Goal: Information Seeking & Learning: Learn about a topic

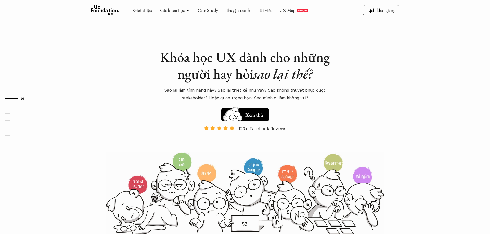
click at [263, 12] on link "Bài viết" at bounding box center [265, 10] width 14 height 6
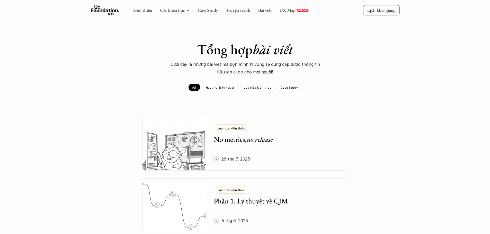
click at [243, 78] on div "Tổng hợp bài viết Dưới dây là những bài viết mà bọn mình hi vọng sẽ cung cấp đư…" at bounding box center [245, 66] width 490 height 50
click at [12, 87] on div "All Healing & Mindset Lúa hóa kiến thức Case Study" at bounding box center [245, 87] width 490 height 7
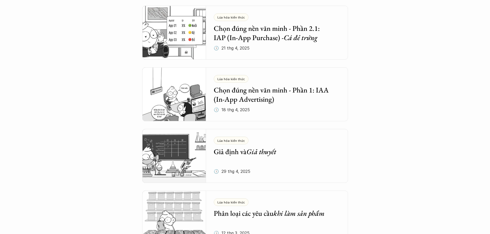
scroll to position [515, 0]
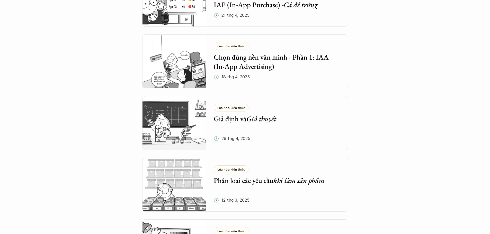
click at [256, 185] on h5 "Phân loại các yêu cầu khi làm sản phẩm" at bounding box center [273, 180] width 119 height 9
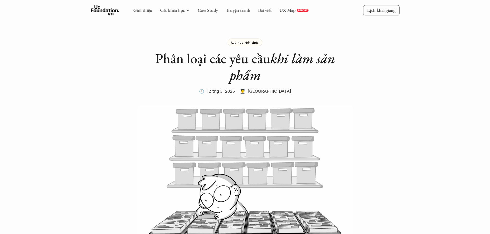
drag, startPoint x: 0, startPoint y: 1, endPoint x: 3, endPoint y: 170, distance: 168.6
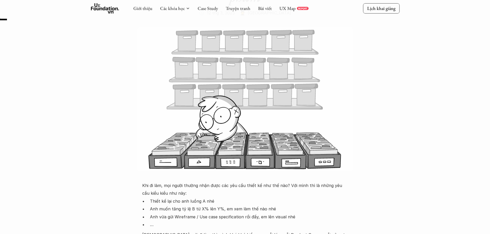
scroll to position [180, 0]
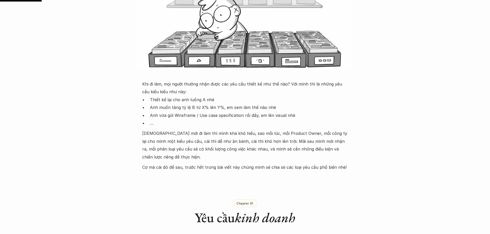
click at [272, 91] on p "Khi đi làm, mọi người thường nhận được các yêu cầu thiết kế như thế nào? Với mì…" at bounding box center [245, 88] width 206 height 16
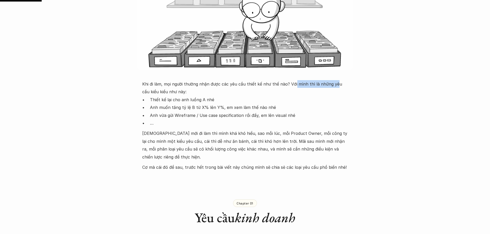
drag, startPoint x: 293, startPoint y: 85, endPoint x: 334, endPoint y: 85, distance: 40.4
click at [334, 85] on p "Khi đi làm, mọi người thường nhận được các yêu cầu thiết kế như thế nào? Với mì…" at bounding box center [245, 88] width 206 height 16
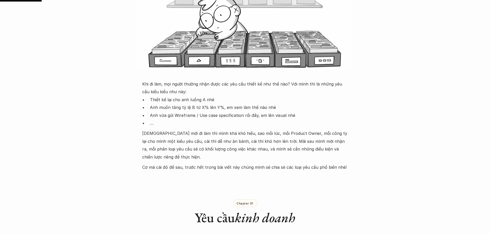
click at [278, 94] on p "Khi đi làm, mọi người thường nhận được các yêu cầu thiết kế như thế nào? Với mì…" at bounding box center [245, 88] width 206 height 16
click at [168, 103] on p "Thiết kế lại cho anh luồng A nhé" at bounding box center [249, 100] width 198 height 8
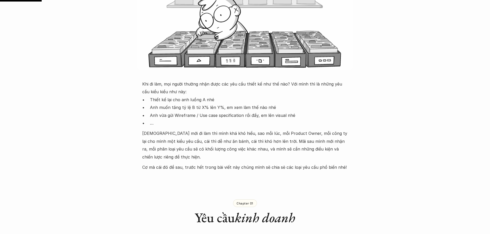
drag, startPoint x: 0, startPoint y: 107, endPoint x: 92, endPoint y: 90, distance: 93.7
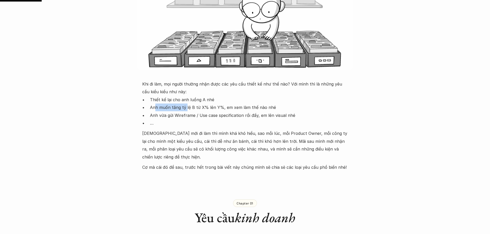
drag, startPoint x: 156, startPoint y: 108, endPoint x: 196, endPoint y: 109, distance: 39.9
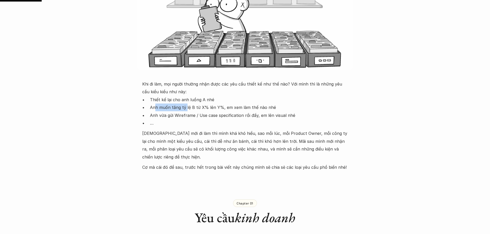
click at [191, 109] on p "Anh muốn tăng tỷ lệ B từ X% lên Y%, em xem làm thế nào nhé" at bounding box center [249, 108] width 198 height 8
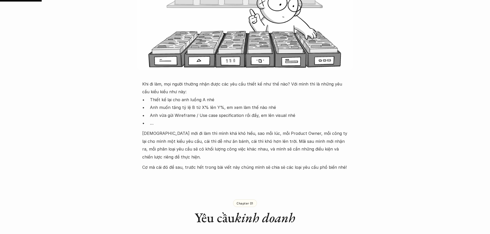
click at [200, 109] on p "Anh muốn tăng tỷ lệ B từ X% lên Y%, em xem làm thế nào nhé" at bounding box center [249, 108] width 198 height 8
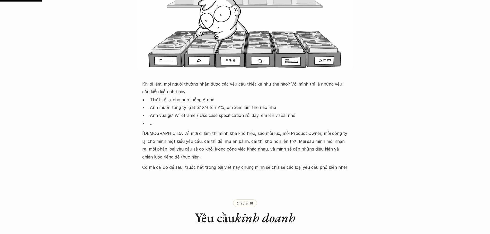
click at [201, 111] on p "Anh muốn tăng tỷ lệ B từ X% lên Y%, em xem làm thế nào nhé" at bounding box center [249, 108] width 198 height 8
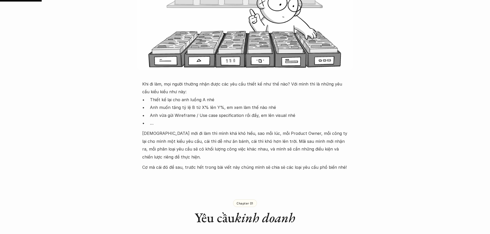
click at [193, 105] on p "Anh muốn tăng tỷ lệ B từ X% lên Y%, em xem làm thế nào nhé" at bounding box center [249, 108] width 198 height 8
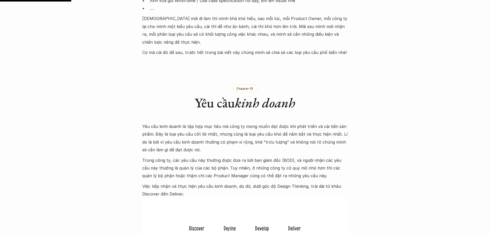
scroll to position [309, 0]
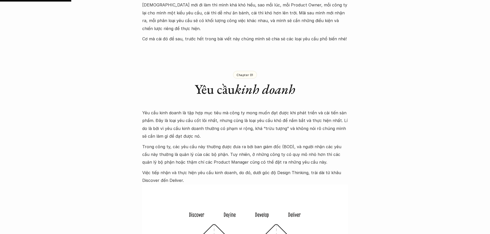
drag, startPoint x: 93, startPoint y: 171, endPoint x: 117, endPoint y: 189, distance: 30.6
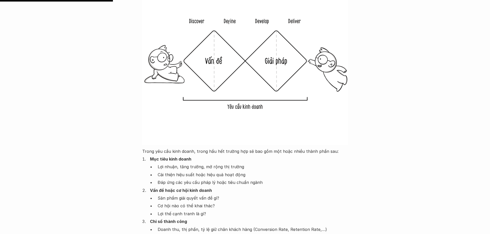
scroll to position [515, 0]
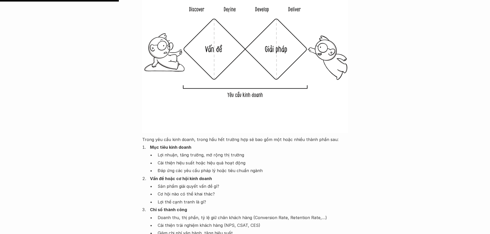
click at [223, 206] on p "Chỉ số thành công" at bounding box center [249, 210] width 198 height 8
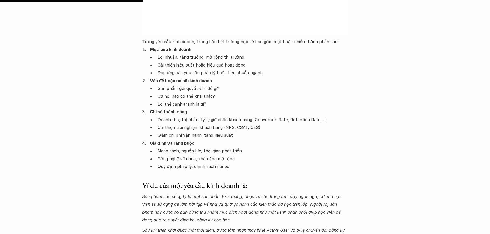
scroll to position [618, 0]
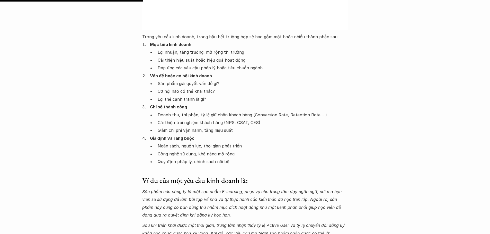
drag, startPoint x: 0, startPoint y: 196, endPoint x: 6, endPoint y: 204, distance: 10.2
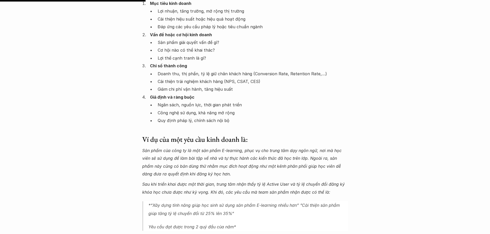
scroll to position [669, 0]
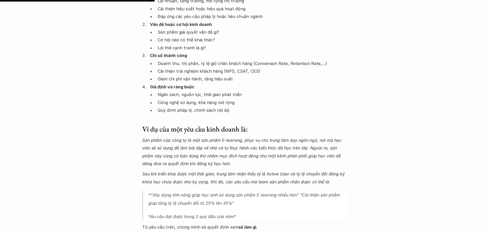
click at [169, 181] on div "Yêu cầu kinh doanh là tập hợp mục tiêu mà công ty mong muốn đạt được khi phát t…" at bounding box center [245, 19] width 206 height 541
click at [168, 181] on div "Yêu cầu kinh doanh là tập hợp mục tiêu mà công ty mong muốn đạt được khi phát t…" at bounding box center [245, 19] width 206 height 541
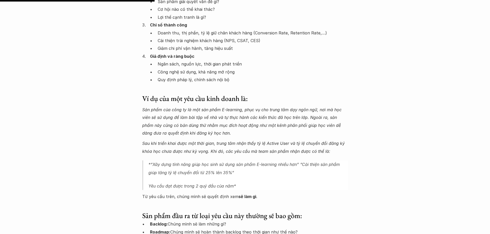
scroll to position [746, 0]
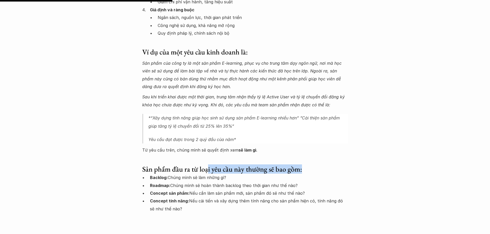
drag, startPoint x: 208, startPoint y: 161, endPoint x: 307, endPoint y: 162, distance: 98.8
click at [307, 165] on h5 "Sản phẩm đầu ra từ loại yêu cầu này thường sẽ bao gồm:" at bounding box center [245, 169] width 206 height 9
drag, startPoint x: 263, startPoint y: 171, endPoint x: 235, endPoint y: 168, distance: 28.2
click at [263, 174] on p "Backlog: Chúng mình sẽ làm những gì?" at bounding box center [249, 178] width 198 height 8
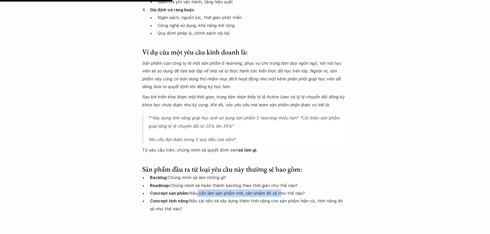
drag, startPoint x: 196, startPoint y: 187, endPoint x: 276, endPoint y: 185, distance: 79.3
click at [278, 190] on p "Concept sản phẩm: Nếu cần làm sản phẩm mới, sản phẩm đó sẽ như thế nào?" at bounding box center [249, 194] width 198 height 8
drag, startPoint x: 216, startPoint y: 192, endPoint x: 352, endPoint y: 188, distance: 135.7
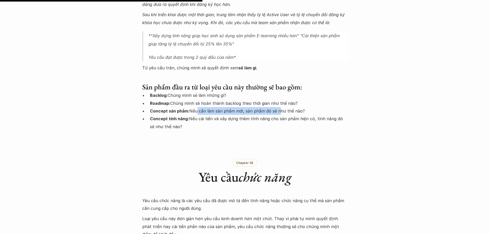
scroll to position [901, 0]
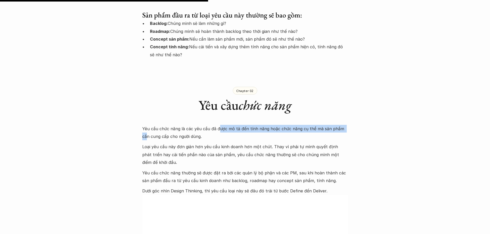
drag, startPoint x: 219, startPoint y: 120, endPoint x: 343, endPoint y: 119, distance: 124.6
click at [343, 125] on p "Yêu cầu chức năng là các yêu cầu đã được mô tả đến tính năng hoặc chức năng cụ …" at bounding box center [245, 133] width 206 height 16
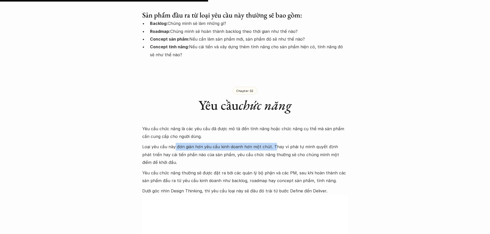
drag, startPoint x: 176, startPoint y: 141, endPoint x: 273, endPoint y: 141, distance: 97.0
click at [273, 143] on p "Loại yêu cầu này đơn giản hơn yêu cầu kinh doanh hơn một chút. Thay vì phải tự …" at bounding box center [245, 154] width 206 height 23
click at [259, 143] on p "Loại yêu cầu này đơn giản hơn yêu cầu kinh doanh hơn một chút. Thay vì phải tự …" at bounding box center [245, 154] width 206 height 23
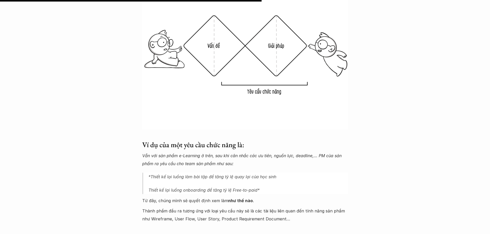
scroll to position [1132, 0]
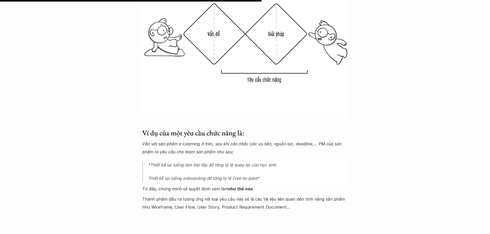
click at [204, 203] on p "Thành phẩm đầu ra tương ứng với loại yêu cầu này sẽ là các tài liệu liên quan đ…" at bounding box center [245, 204] width 206 height 16
click at [209, 196] on p "Thành phẩm đầu ra tương ứng với loại yêu cầu này sẽ là các tài liệu liên quan đ…" at bounding box center [245, 204] width 206 height 16
click at [0, 196] on div "Lúa hóa kiến thức Phân loại các yêu cầu khi làm sản phẩm 🕔 [DATE] 🧑‍🎓 [PERSON_N…" at bounding box center [245, 89] width 490 height 2393
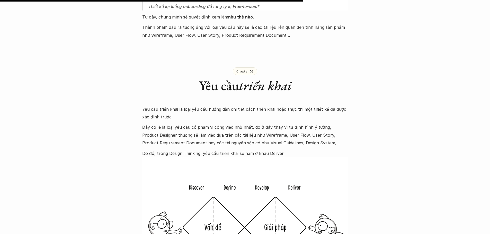
scroll to position [1313, 0]
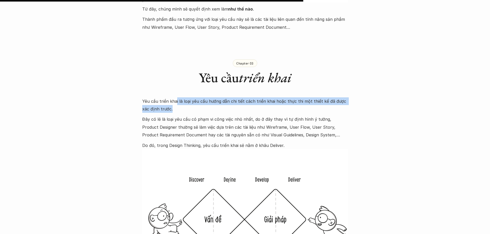
drag, startPoint x: 175, startPoint y: 95, endPoint x: 314, endPoint y: 99, distance: 139.5
click at [314, 99] on p "Yêu cầu triển khai là loại yêu cầu hướng dẫn chi tiết cách triển khai hoặc thực…" at bounding box center [245, 106] width 206 height 16
click at [297, 103] on p "Yêu cầu triển khai là loại yêu cầu hướng dẫn chi tiết cách triển khai hoặc thực…" at bounding box center [245, 106] width 206 height 16
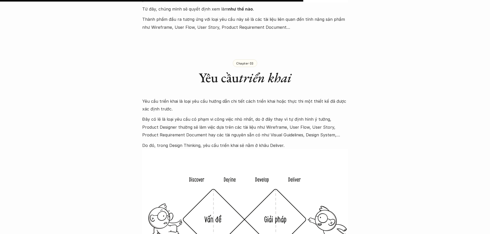
click at [233, 116] on p "Đây có lẽ là loại yêu cầu có phạm vi công việc nhỏ nhất, do ở đây thay vì tự đị…" at bounding box center [245, 127] width 206 height 23
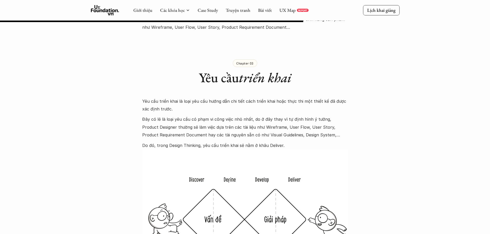
click at [190, 123] on p "Đây có lẽ là loại yêu cầu có phạm vi công việc nhỏ nhất, do ở đây thay vì tự đị…" at bounding box center [245, 127] width 206 height 23
click at [172, 121] on p "Đây có lẽ là loại yêu cầu có phạm vi công việc nhỏ nhất, do ở đây thay vì tự đị…" at bounding box center [245, 127] width 206 height 23
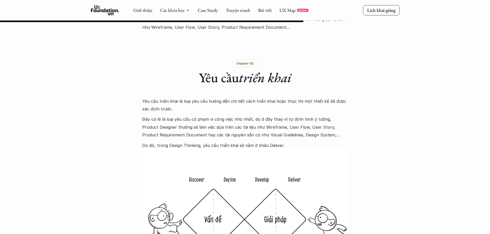
click at [171, 120] on p "Đây có lẽ là loại yêu cầu có phạm vi công việc nhỏ nhất, do ở đây thay vì tự đị…" at bounding box center [245, 127] width 206 height 23
click at [159, 119] on p "Đây có lẽ là loại yêu cầu có phạm vi công việc nhỏ nhất, do ở đây thay vì tự đị…" at bounding box center [245, 127] width 206 height 23
drag, startPoint x: 184, startPoint y: 119, endPoint x: 277, endPoint y: 119, distance: 93.4
click at [277, 119] on p "Đây có lẽ là loại yêu cầu có phạm vi công việc nhỏ nhất, do ở đây thay vì tự đị…" at bounding box center [245, 127] width 206 height 23
click at [215, 123] on p "Đây có lẽ là loại yêu cầu có phạm vi công việc nhỏ nhất, do ở đây thay vì tự đị…" at bounding box center [245, 127] width 206 height 23
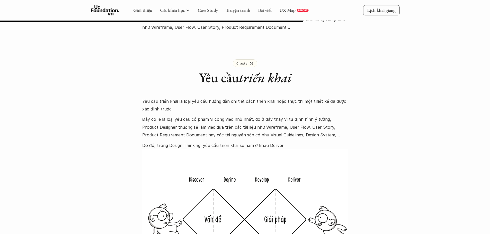
click at [192, 122] on p "Đây có lẽ là loại yêu cầu có phạm vi công việc nhỏ nhất, do ở đây thay vì tự đị…" at bounding box center [245, 127] width 206 height 23
click at [186, 120] on p "Đây có lẽ là loại yêu cầu có phạm vi công việc nhỏ nhất, do ở đây thay vì tự đị…" at bounding box center [245, 127] width 206 height 23
drag, startPoint x: 176, startPoint y: 127, endPoint x: 222, endPoint y: 127, distance: 45.8
click at [222, 127] on p "Đây có lẽ là loại yêu cầu có phạm vi công việc nhỏ nhất, do ở đây thay vì tự đị…" at bounding box center [245, 127] width 206 height 23
drag, startPoint x: 163, startPoint y: 139, endPoint x: 252, endPoint y: 139, distance: 88.5
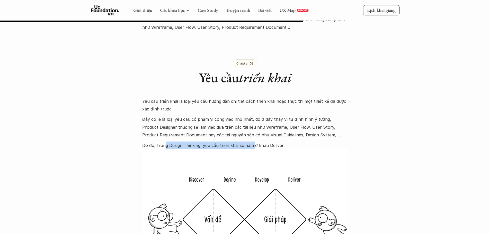
click at [252, 142] on p "Do đó, trong Design Thinking, yêu cầu triển khai sẽ nằm ở khâu Deliver." at bounding box center [245, 146] width 206 height 8
click at [238, 150] on img at bounding box center [245, 227] width 206 height 154
click at [182, 150] on img at bounding box center [245, 227] width 206 height 154
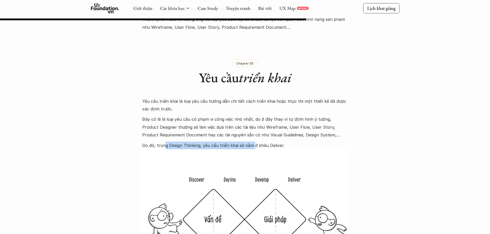
scroll to position [1338, 0]
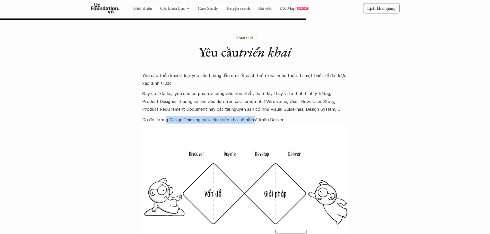
click at [157, 145] on img at bounding box center [245, 201] width 206 height 154
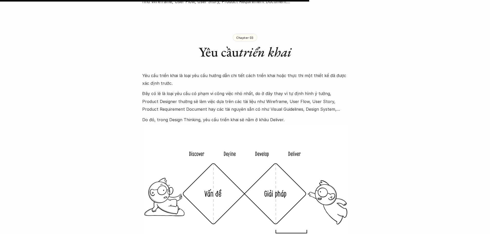
drag, startPoint x: 100, startPoint y: 134, endPoint x: 99, endPoint y: 131, distance: 3.8
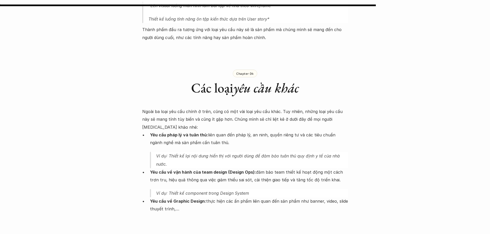
scroll to position [1621, 0]
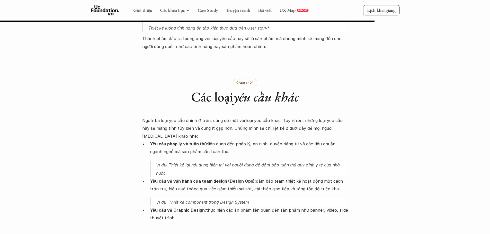
click at [263, 189] on li "Yêu cầu về vận hành của team design (Design Ops): đảm bảo team thiết kế hoạt độ…" at bounding box center [249, 192] width 198 height 29
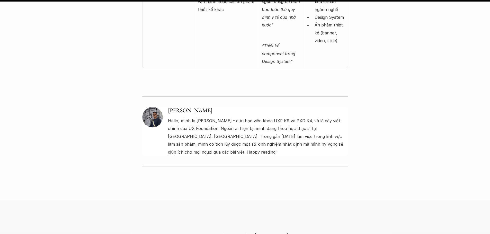
scroll to position [2342, 0]
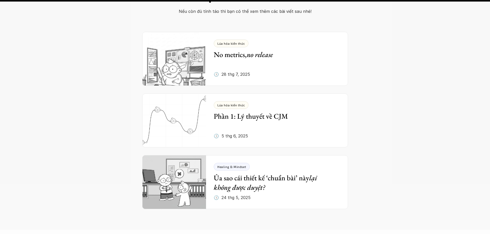
scroll to position [2522, 0]
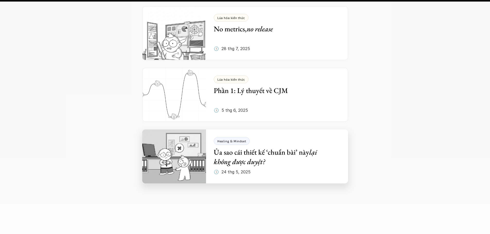
click at [214, 148] on h5 "Ủa sao cái thiết kế ‘chuẩn bài’ này lại không được duyệt?" at bounding box center [273, 157] width 119 height 19
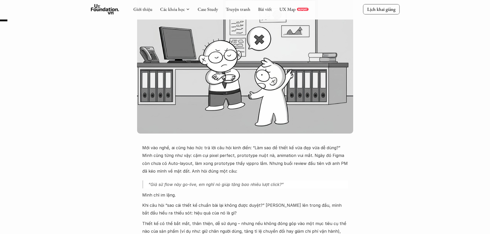
scroll to position [129, 0]
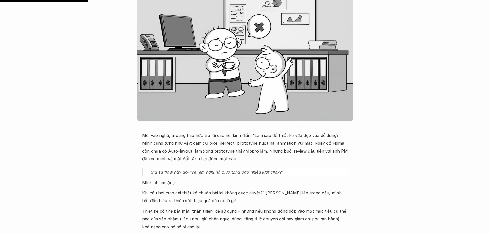
click at [191, 158] on p "Mới vào nghề, ai cũng háo hức trả lời câu hỏi kinh điển: “Làm sao để thiết kế v…" at bounding box center [245, 147] width 206 height 31
drag, startPoint x: 208, startPoint y: 194, endPoint x: 298, endPoint y: 193, distance: 90.1
click at [298, 193] on p "Khi câu hỏi “sao cái thiết kế chuẩn bài lại không được duyệt?” vang lên trong đ…" at bounding box center [245, 197] width 206 height 16
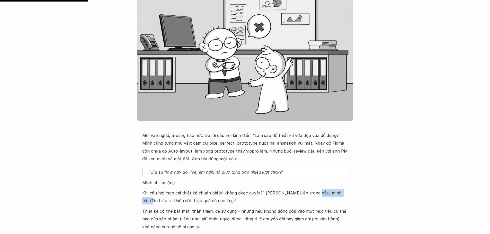
drag, startPoint x: 311, startPoint y: 194, endPoint x: 340, endPoint y: 195, distance: 29.1
click at [340, 195] on p "Khi câu hỏi “sao cái thiết kế chuẩn bài lại không được duyệt?” vang lên trong đ…" at bounding box center [245, 197] width 206 height 16
drag, startPoint x: 153, startPoint y: 194, endPoint x: 219, endPoint y: 196, distance: 66.2
click at [217, 195] on p "Khi câu hỏi “sao cái thiết kế chuẩn bài lại không được duyệt?” vang lên trong đ…" at bounding box center [245, 197] width 206 height 16
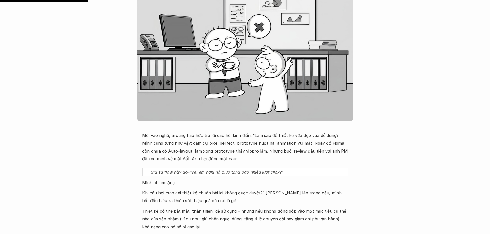
drag, startPoint x: 210, startPoint y: 134, endPoint x: 310, endPoint y: 134, distance: 100.4
click at [310, 134] on p "Mới vào nghề, ai cũng háo hức trả lời câu hỏi kinh điển: “Làm sao để thiết kế v…" at bounding box center [245, 147] width 206 height 31
click at [313, 133] on p "Mới vào nghề, ai cũng háo hức trả lời câu hỏi kinh điển: “Làm sao để thiết kế v…" at bounding box center [245, 147] width 206 height 31
drag, startPoint x: 188, startPoint y: 143, endPoint x: 227, endPoint y: 144, distance: 39.1
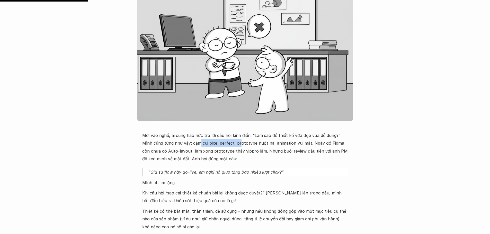
click at [227, 144] on p "Mới vào nghề, ai cũng háo hức trả lời câu hỏi kinh điển: “Làm sao để thiết kế v…" at bounding box center [245, 147] width 206 height 31
click at [235, 144] on p "Mới vào nghề, ai cũng háo hức trả lời câu hỏi kinh điển: “Làm sao để thiết kế v…" at bounding box center [245, 147] width 206 height 31
click at [232, 145] on p "Mới vào nghề, ai cũng háo hức trả lời câu hỏi kinh điển: “Làm sao để thiết kế v…" at bounding box center [245, 147] width 206 height 31
click at [234, 145] on p "Mới vào nghề, ai cũng háo hức trả lời câu hỏi kinh điển: “Làm sao để thiết kế v…" at bounding box center [245, 147] width 206 height 31
drag, startPoint x: 234, startPoint y: 146, endPoint x: 234, endPoint y: 148, distance: 2.9
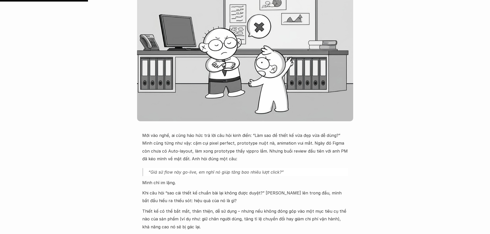
click at [233, 147] on p "Mới vào nghề, ai cũng háo hức trả lời câu hỏi kinh điển: “Làm sao để thiết kế v…" at bounding box center [245, 147] width 206 height 31
click at [237, 151] on p "Mới vào nghề, ai cũng háo hức trả lời câu hỏi kinh điển: “Làm sao để thiết kế v…" at bounding box center [245, 147] width 206 height 31
click at [238, 152] on p "Mới vào nghề, ai cũng háo hức trả lời câu hỏi kinh điển: “Làm sao để thiết kế v…" at bounding box center [245, 147] width 206 height 31
click at [237, 151] on p "Mới vào nghề, ai cũng háo hức trả lời câu hỏi kinh điển: “Làm sao để thiết kế v…" at bounding box center [245, 147] width 206 height 31
click at [216, 159] on p "Mới vào nghề, ai cũng háo hức trả lời câu hỏi kinh điển: “Làm sao để thiết kế v…" at bounding box center [245, 147] width 206 height 31
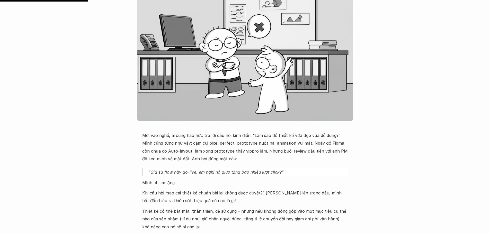
click at [216, 159] on p "Mới vào nghề, ai cũng háo hức trả lời câu hỏi kinh điển: “Làm sao để thiết kế v…" at bounding box center [245, 147] width 206 height 31
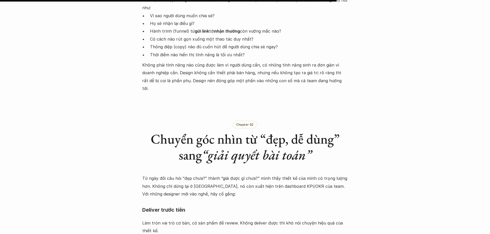
scroll to position [515, 0]
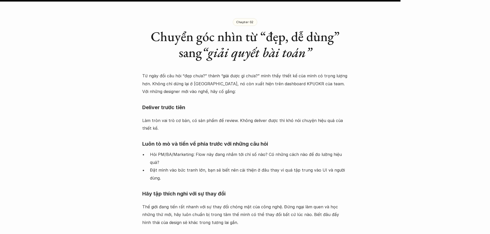
scroll to position [592, 0]
click at [193, 117] on p "Làm tròn vai trò cơ bản, có sản phẩm để review. Không deliver được thì khó nói …" at bounding box center [245, 125] width 206 height 16
drag, startPoint x: 0, startPoint y: 98, endPoint x: 3, endPoint y: 106, distance: 8.2
click at [159, 117] on p "Làm tròn vai trò cơ bản, có sản phẩm để review. Không deliver được thì khó nói …" at bounding box center [245, 125] width 206 height 16
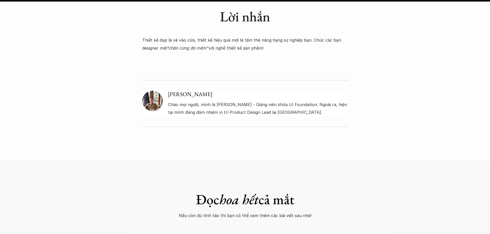
scroll to position [849, 0]
click at [156, 137] on div at bounding box center [245, 143] width 490 height 13
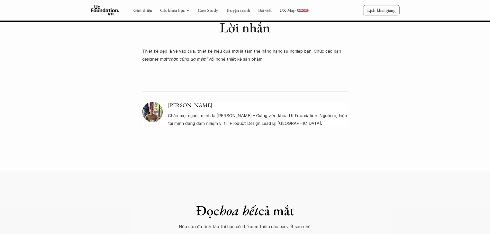
scroll to position [759, 0]
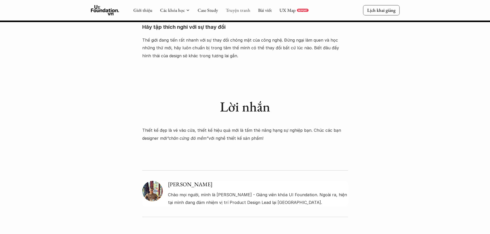
click at [241, 8] on link "Truyện tranh" at bounding box center [238, 10] width 25 height 6
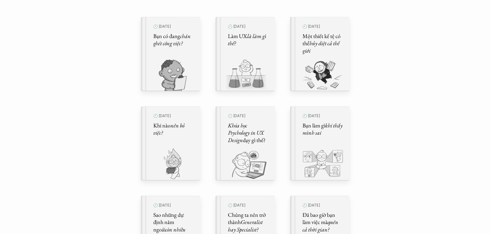
scroll to position [180, 0]
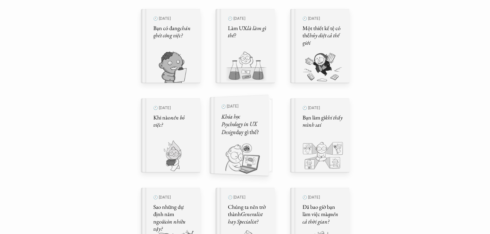
click at [262, 133] on div "🕙 16 thg 4, 2024 Khóa học Psychology in UX Design dạy gì thế?" at bounding box center [241, 136] width 53 height 82
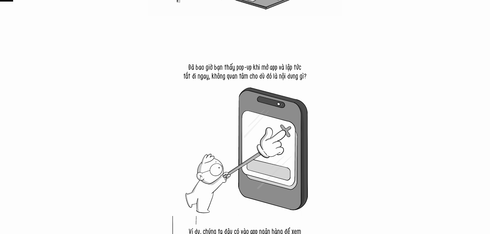
scroll to position [232, 0]
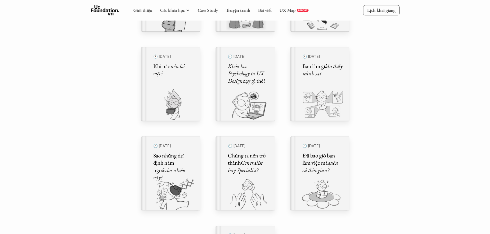
scroll to position [180, 0]
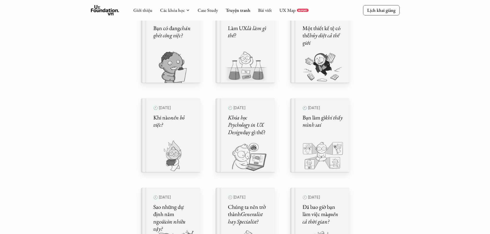
click at [18, 41] on div "Comic Healing Thế giới truyện tranh Đây là nơi bọn mình "lúa hóa kiến thức" về …" at bounding box center [245, 194] width 490 height 749
drag, startPoint x: 325, startPoint y: 136, endPoint x: 320, endPoint y: 135, distance: 4.7
click at [320, 135] on div "🕙 16 thg 3, 2024 Bạn làm gì khi thấy mình sai" at bounding box center [316, 136] width 41 height 68
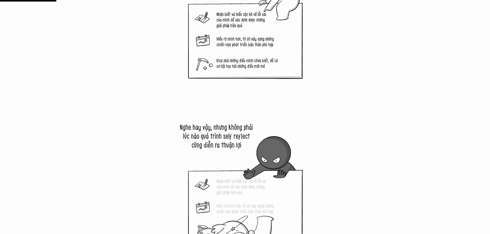
scroll to position [849, 0]
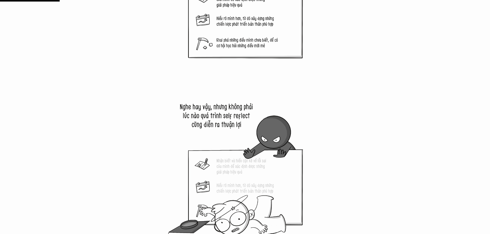
click at [162, 112] on img at bounding box center [245, 164] width 167 height 167
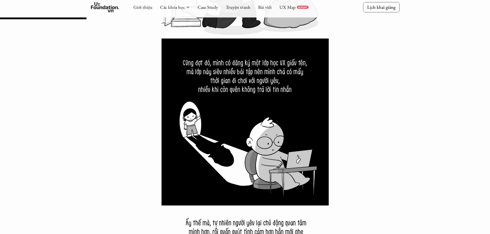
scroll to position [1235, 0]
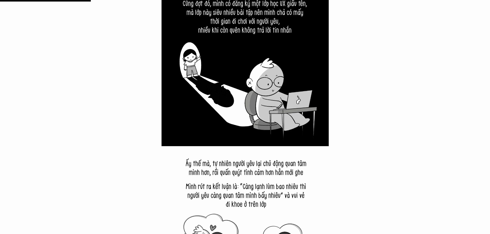
scroll to position [1286, 0]
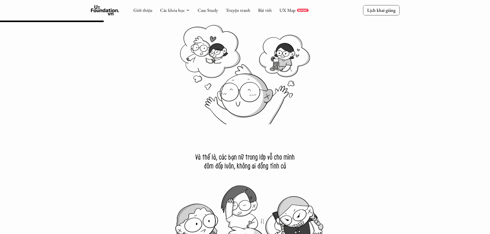
scroll to position [1466, 0]
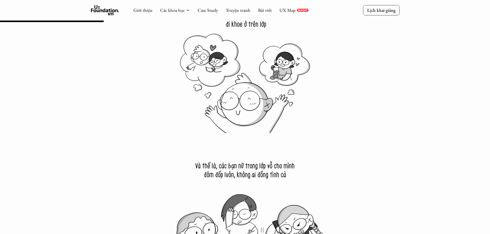
drag, startPoint x: 127, startPoint y: 156, endPoint x: 115, endPoint y: 152, distance: 12.7
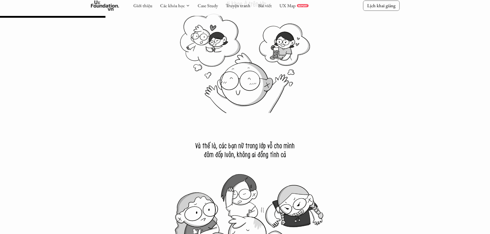
scroll to position [1518, 0]
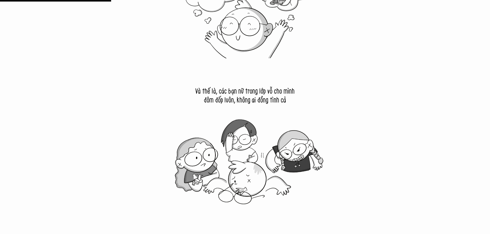
scroll to position [1646, 0]
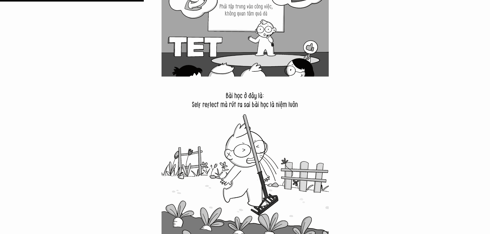
scroll to position [2032, 0]
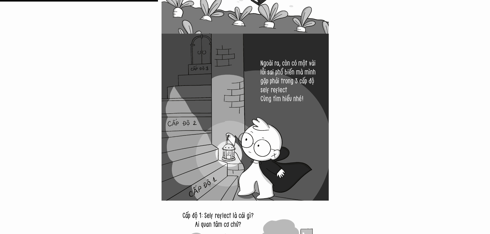
scroll to position [2238, 0]
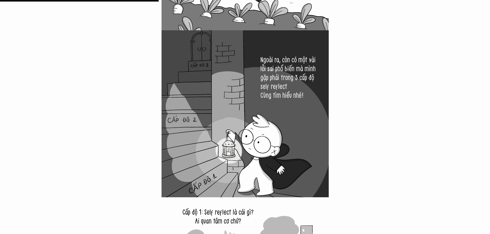
click at [280, 75] on img at bounding box center [245, 113] width 167 height 167
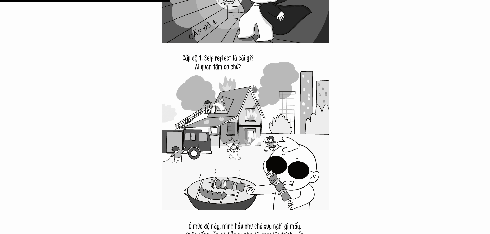
scroll to position [2418, 0]
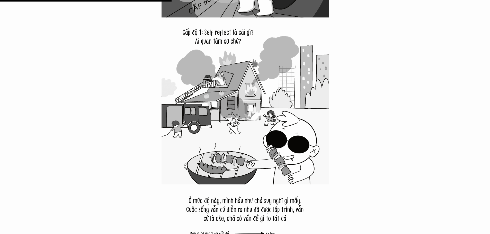
drag, startPoint x: 76, startPoint y: 152, endPoint x: 58, endPoint y: 151, distance: 17.6
drag, startPoint x: 3, startPoint y: 145, endPoint x: 0, endPoint y: 167, distance: 22.3
drag, startPoint x: 1, startPoint y: 169, endPoint x: 9, endPoint y: 157, distance: 14.6
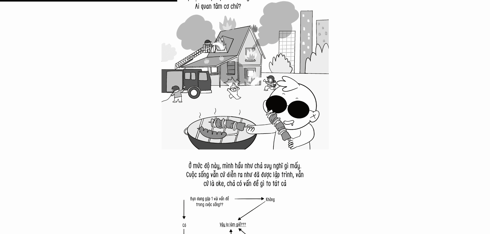
scroll to position [2521, 0]
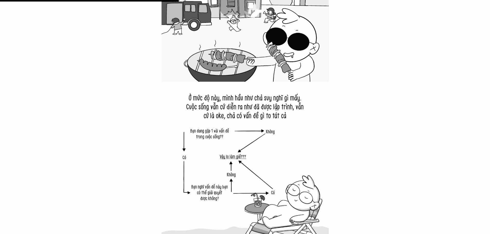
drag, startPoint x: 111, startPoint y: 153, endPoint x: 133, endPoint y: 141, distance: 24.4
click at [202, 130] on img at bounding box center [245, 165] width 167 height 167
click at [203, 136] on img at bounding box center [245, 165] width 167 height 167
click at [267, 156] on img at bounding box center [245, 165] width 167 height 167
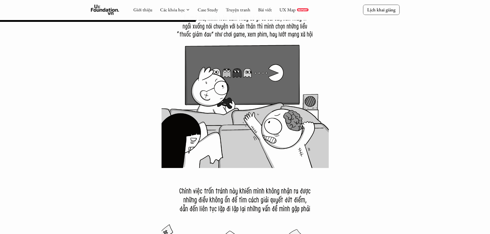
scroll to position [2779, 0]
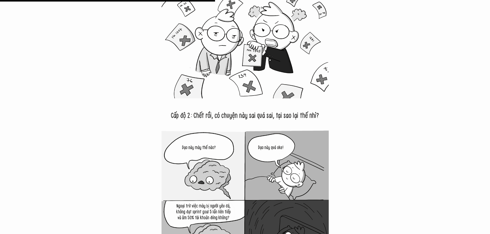
scroll to position [3036, 0]
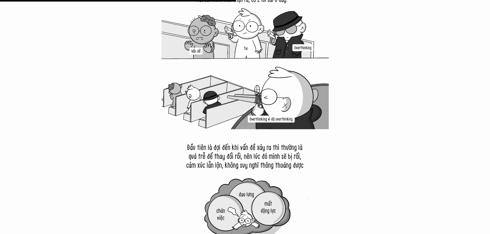
scroll to position [3319, 0]
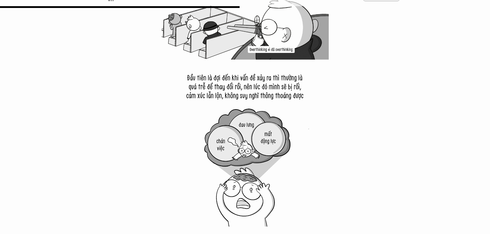
scroll to position [3371, 0]
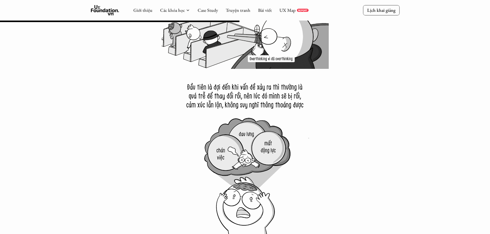
drag, startPoint x: 12, startPoint y: 130, endPoint x: 3, endPoint y: 132, distance: 8.9
drag, startPoint x: 0, startPoint y: 131, endPoint x: 2, endPoint y: 137, distance: 6.1
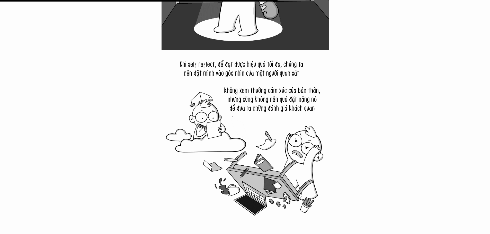
scroll to position [3911, 0]
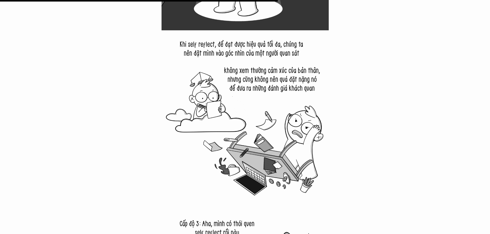
drag, startPoint x: 115, startPoint y: 127, endPoint x: 202, endPoint y: 114, distance: 87.9
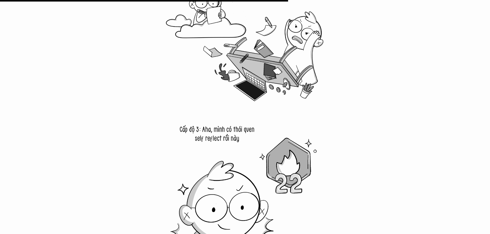
scroll to position [4065, 0]
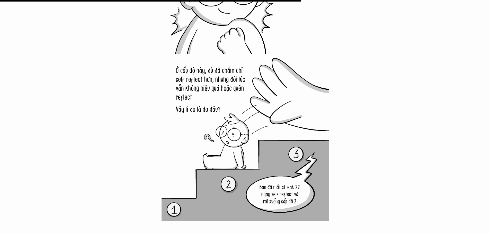
scroll to position [4246, 0]
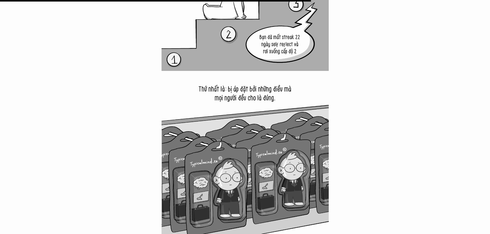
scroll to position [4374, 0]
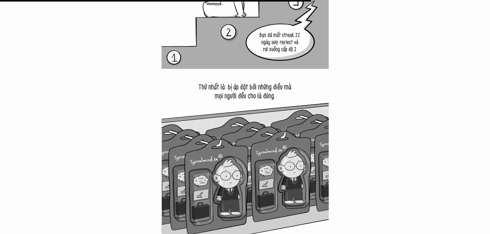
drag, startPoint x: 7, startPoint y: 182, endPoint x: 12, endPoint y: 185, distance: 5.8
drag, startPoint x: 4, startPoint y: 161, endPoint x: 2, endPoint y: 166, distance: 4.7
drag, startPoint x: 0, startPoint y: 127, endPoint x: 0, endPoint y: 134, distance: 6.2
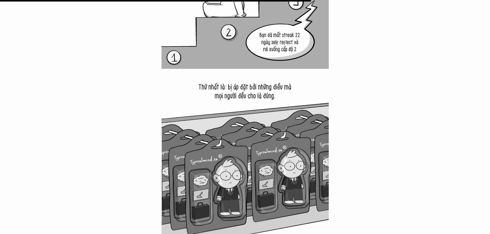
drag, startPoint x: 0, startPoint y: 134, endPoint x: 8, endPoint y: 166, distance: 33.8
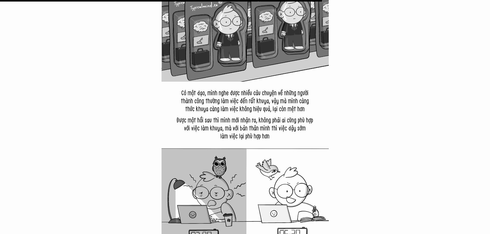
click at [222, 112] on img at bounding box center [245, 165] width 167 height 167
click at [279, 134] on img at bounding box center [245, 165] width 167 height 167
click at [278, 135] on img at bounding box center [245, 165] width 167 height 167
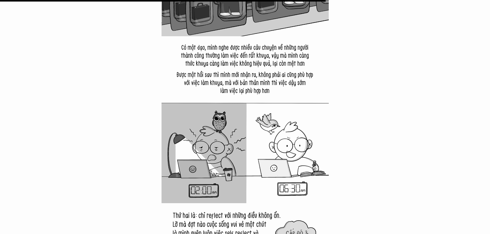
scroll to position [4580, 0]
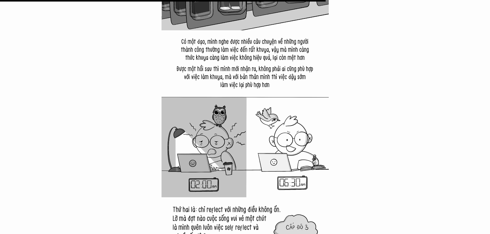
click at [282, 89] on img at bounding box center [245, 113] width 167 height 167
click at [282, 86] on img at bounding box center [245, 113] width 167 height 167
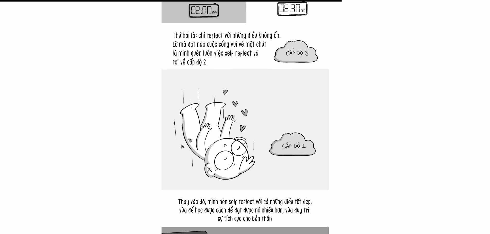
scroll to position [4812, 0]
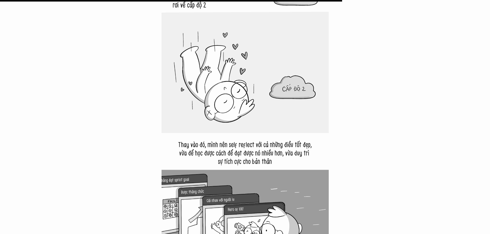
drag, startPoint x: 351, startPoint y: 95, endPoint x: 359, endPoint y: 96, distance: 8.1
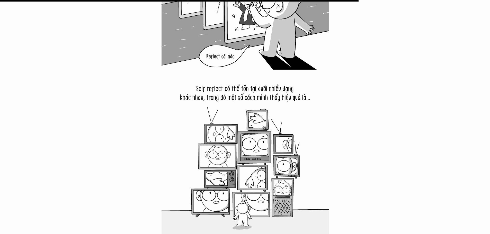
scroll to position [5043, 0]
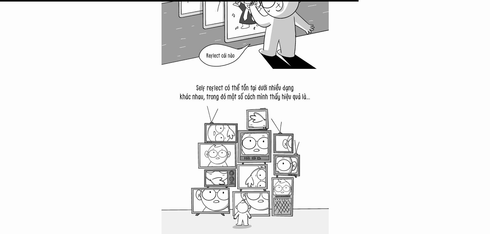
click at [324, 112] on img at bounding box center [245, 152] width 167 height 167
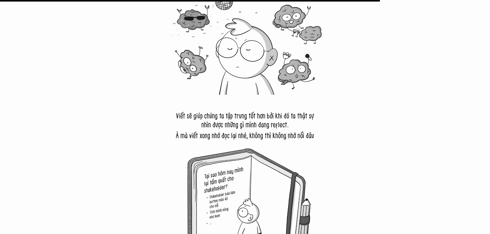
scroll to position [5352, 0]
drag, startPoint x: 326, startPoint y: 127, endPoint x: 323, endPoint y: 133, distance: 6.6
click at [323, 133] on img at bounding box center [245, 178] width 167 height 167
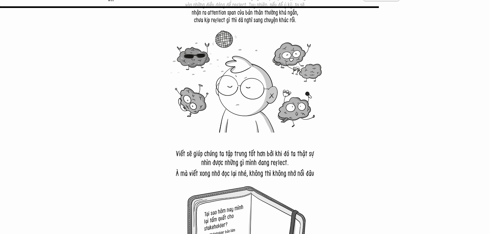
scroll to position [5327, 0]
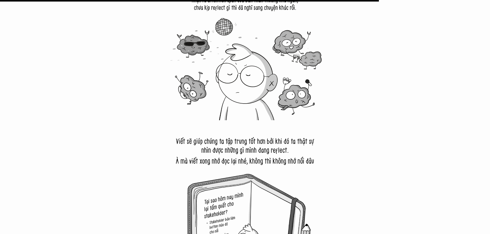
drag, startPoint x: 343, startPoint y: 180, endPoint x: 233, endPoint y: 157, distance: 112.1
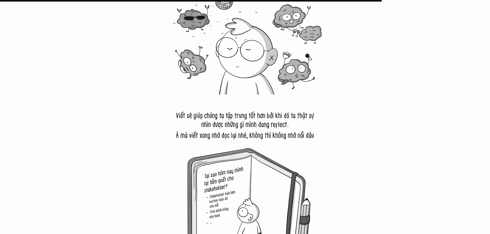
scroll to position [5378, 0]
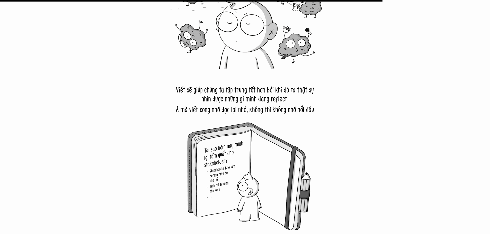
drag, startPoint x: 0, startPoint y: 191, endPoint x: 9, endPoint y: 192, distance: 9.4
drag, startPoint x: 4, startPoint y: 205, endPoint x: 0, endPoint y: 203, distance: 4.6
drag, startPoint x: 0, startPoint y: 199, endPoint x: 21, endPoint y: 203, distance: 21.7
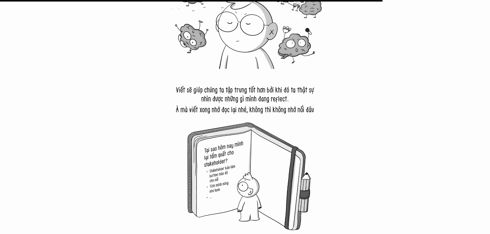
drag, startPoint x: 44, startPoint y: 158, endPoint x: 0, endPoint y: 178, distance: 48.0
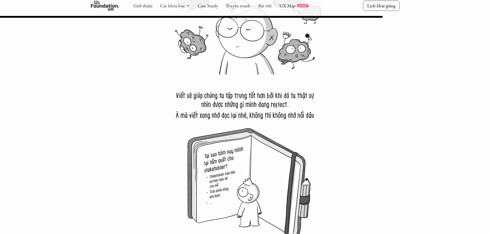
scroll to position [5404, 0]
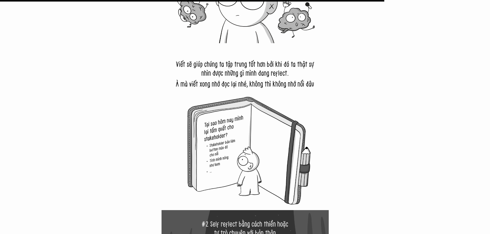
click at [266, 168] on img at bounding box center [245, 126] width 167 height 167
drag, startPoint x: 121, startPoint y: 174, endPoint x: 112, endPoint y: 174, distance: 8.8
drag, startPoint x: 0, startPoint y: 169, endPoint x: 42, endPoint y: 167, distance: 42.2
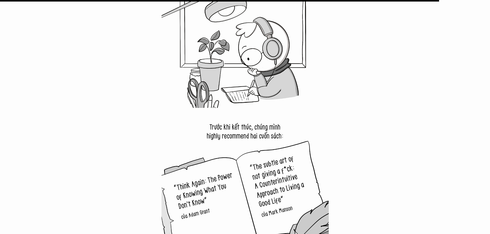
scroll to position [6176, 0]
click at [317, 162] on img at bounding box center [245, 191] width 167 height 167
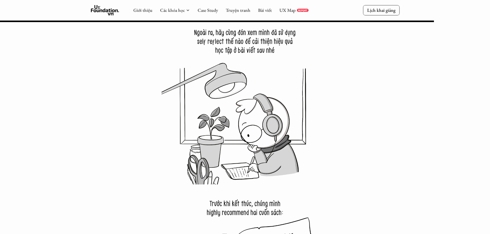
scroll to position [6073, 0]
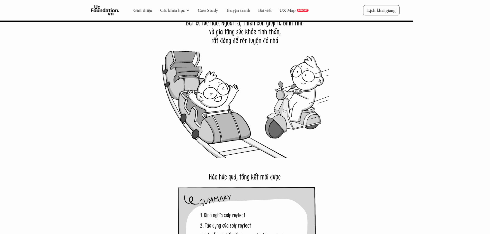
click at [327, 145] on img at bounding box center [245, 74] width 167 height 167
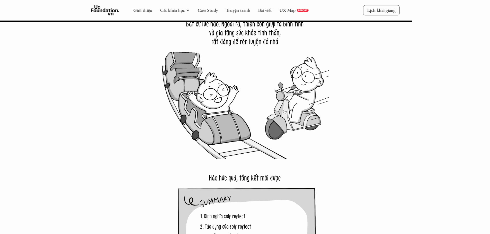
click at [296, 111] on img at bounding box center [245, 75] width 167 height 167
click at [259, 54] on img at bounding box center [245, 75] width 167 height 167
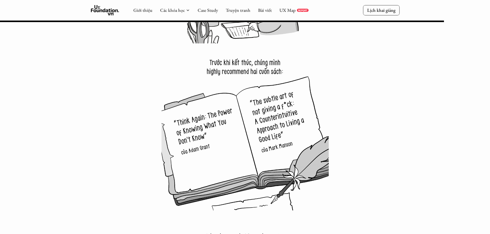
scroll to position [6240, 0]
drag, startPoint x: 135, startPoint y: 141, endPoint x: 140, endPoint y: 141, distance: 5.1
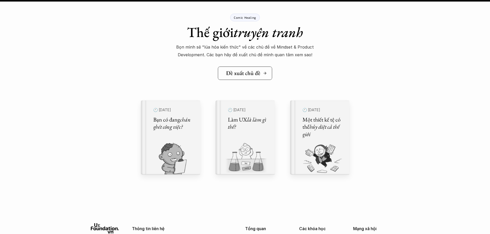
scroll to position [7166, 0]
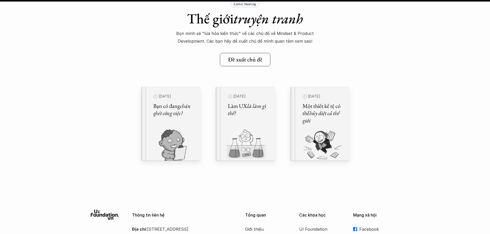
click at [250, 6] on div "Comic Healing" at bounding box center [245, 4] width 30 height 8
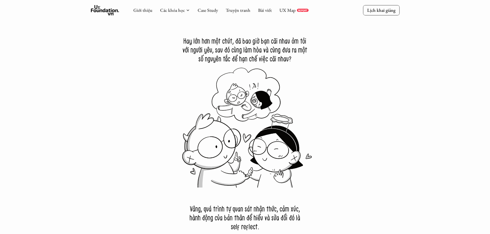
scroll to position [0, 0]
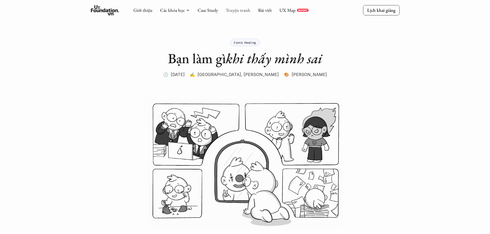
click at [244, 9] on link "Truyện tranh" at bounding box center [238, 10] width 25 height 6
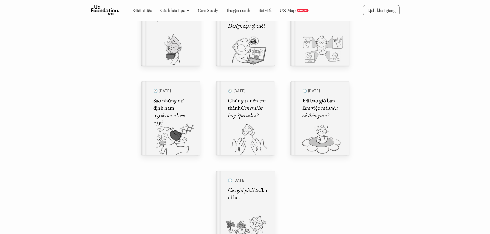
scroll to position [283, 0]
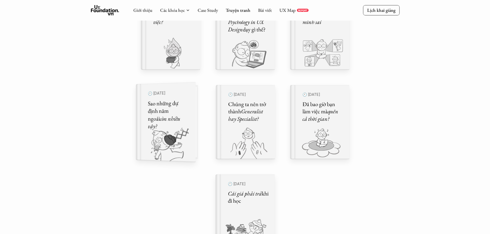
click at [180, 126] on div "🕙 9 thg 2, 2024 Sao những dự định năm ngoái còn nhiều vậy?" at bounding box center [168, 122] width 41 height 66
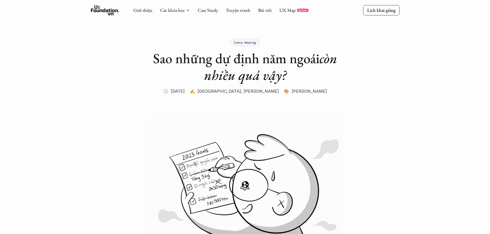
click at [216, 190] on img at bounding box center [245, 180] width 309 height 129
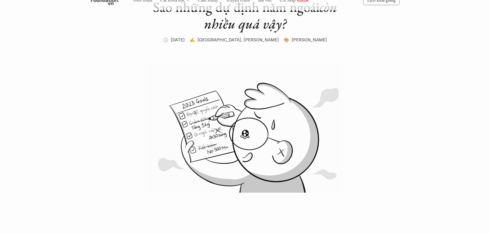
drag, startPoint x: 11, startPoint y: 150, endPoint x: 6, endPoint y: 145, distance: 6.2
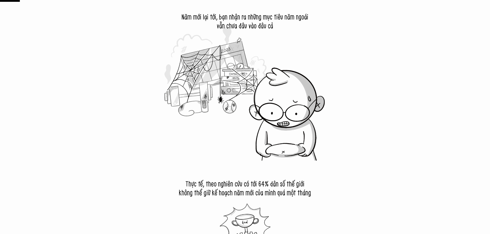
scroll to position [309, 0]
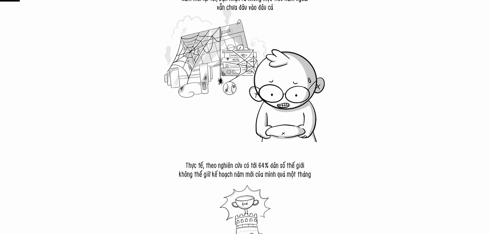
drag, startPoint x: 21, startPoint y: 90, endPoint x: 118, endPoint y: 124, distance: 102.6
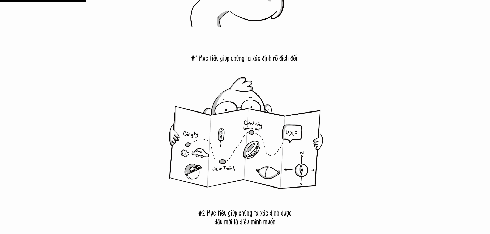
scroll to position [1261, 0]
drag, startPoint x: 0, startPoint y: 99, endPoint x: 0, endPoint y: 25, distance: 73.9
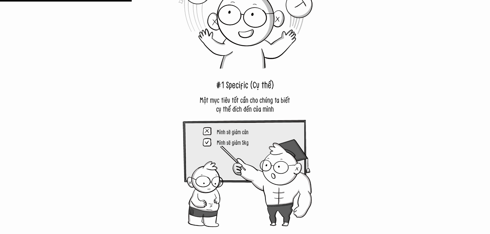
scroll to position [1904, 0]
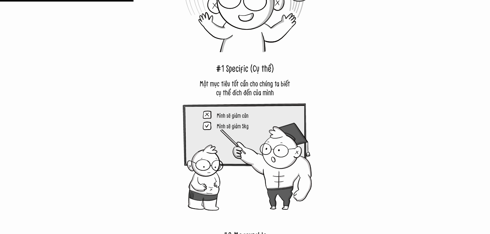
drag, startPoint x: 66, startPoint y: 120, endPoint x: 9, endPoint y: 105, distance: 59.1
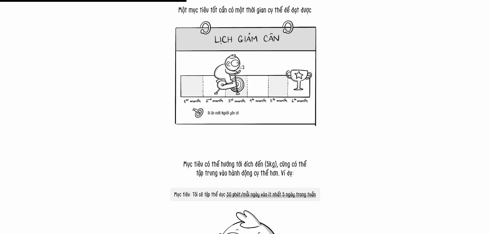
scroll to position [2625, 0]
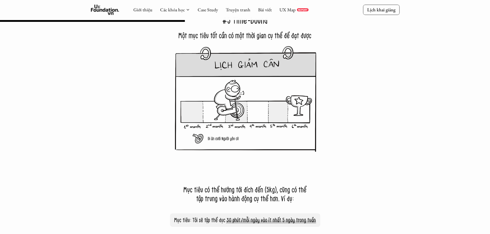
drag, startPoint x: 69, startPoint y: 158, endPoint x: 38, endPoint y: 158, distance: 30.6
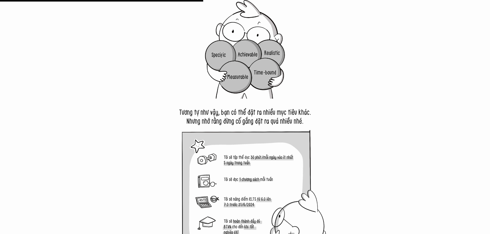
scroll to position [2882, 0]
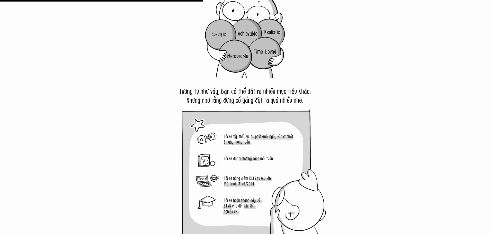
drag, startPoint x: 40, startPoint y: 125, endPoint x: 0, endPoint y: 127, distance: 40.5
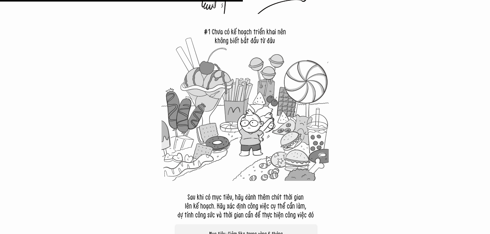
scroll to position [3449, 0]
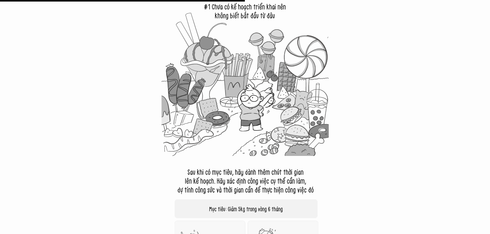
click at [80, 173] on div at bounding box center [245, 230] width 490 height 6877
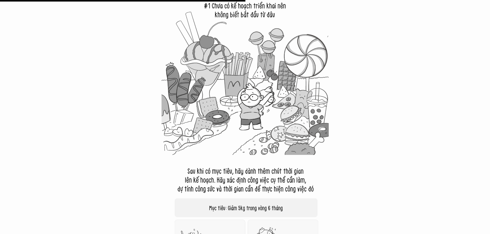
click at [3, 81] on div at bounding box center [245, 229] width 490 height 6877
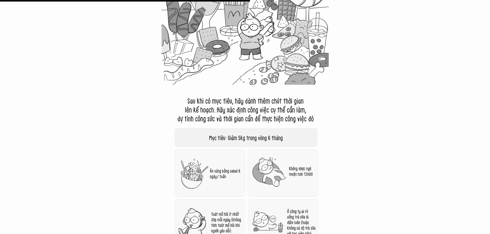
scroll to position [3577, 0]
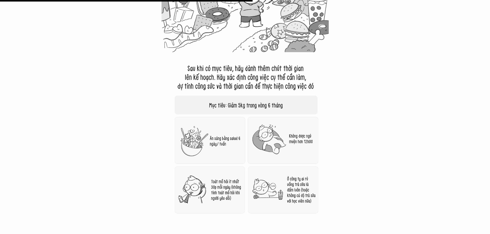
click at [264, 204] on img at bounding box center [245, 135] width 167 height 167
click at [19, 167] on div at bounding box center [245, 126] width 490 height 6877
click at [232, 157] on img at bounding box center [245, 135] width 167 height 167
click at [231, 156] on img at bounding box center [245, 135] width 167 height 167
click at [203, 150] on img at bounding box center [245, 135] width 167 height 167
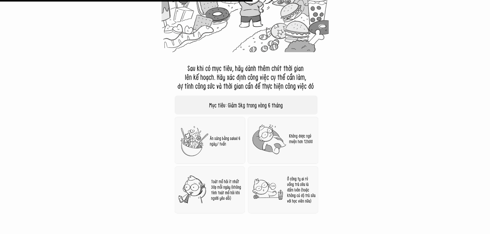
click at [190, 150] on img at bounding box center [245, 135] width 167 height 167
click at [191, 150] on img at bounding box center [245, 135] width 167 height 167
click at [203, 152] on img at bounding box center [245, 135] width 167 height 167
click at [0, 123] on div at bounding box center [245, 126] width 490 height 6877
click at [228, 148] on img at bounding box center [245, 135] width 167 height 167
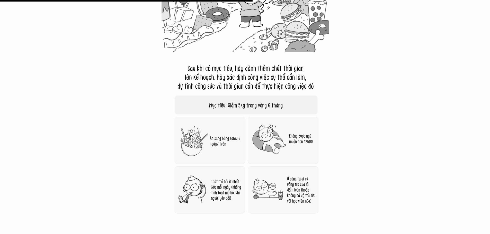
click at [74, 118] on div at bounding box center [245, 126] width 490 height 6877
drag, startPoint x: 0, startPoint y: 122, endPoint x: 148, endPoint y: 124, distance: 148.3
click at [0, 123] on div at bounding box center [245, 126] width 490 height 6877
click at [245, 128] on img at bounding box center [245, 135] width 167 height 167
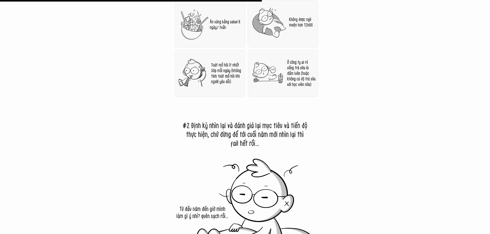
scroll to position [3706, 0]
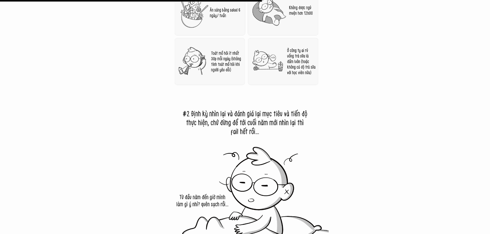
drag, startPoint x: 221, startPoint y: 133, endPoint x: 217, endPoint y: 135, distance: 3.9
click at [217, 135] on img at bounding box center [245, 174] width 167 height 167
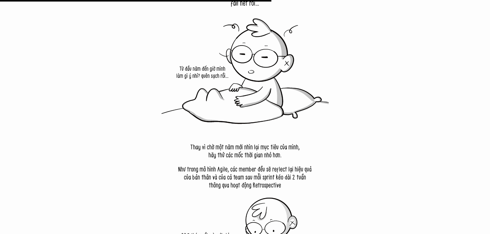
scroll to position [3860, 0]
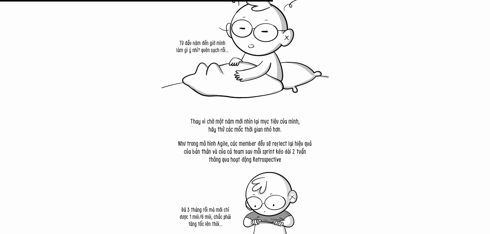
click at [216, 130] on img at bounding box center [245, 187] width 167 height 167
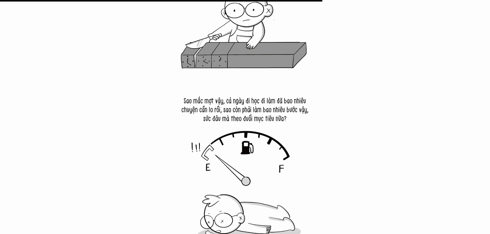
scroll to position [4555, 0]
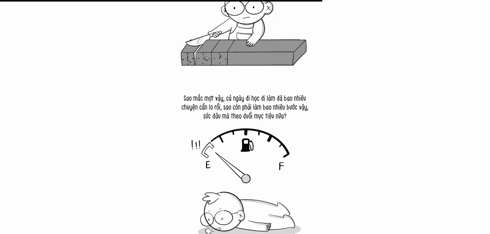
click at [207, 125] on img at bounding box center [245, 161] width 167 height 167
click at [188, 118] on img at bounding box center [245, 161] width 167 height 167
drag, startPoint x: 1, startPoint y: 169, endPoint x: 10, endPoint y: 171, distance: 9.8
drag, startPoint x: 10, startPoint y: 171, endPoint x: 6, endPoint y: 199, distance: 28.1
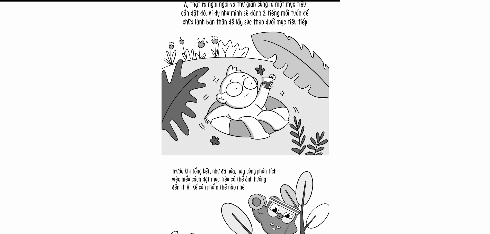
scroll to position [4813, 0]
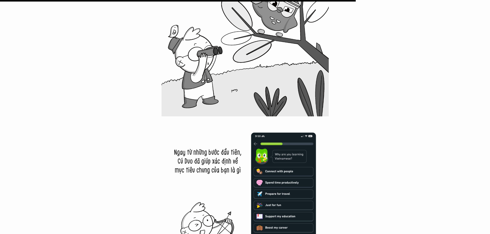
scroll to position [5044, 0]
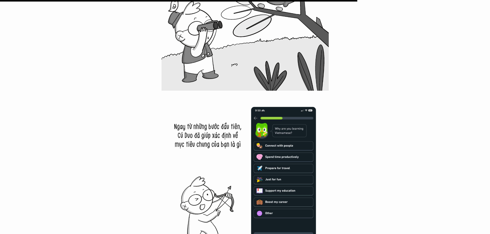
drag, startPoint x: 131, startPoint y: 130, endPoint x: 134, endPoint y: 137, distance: 7.9
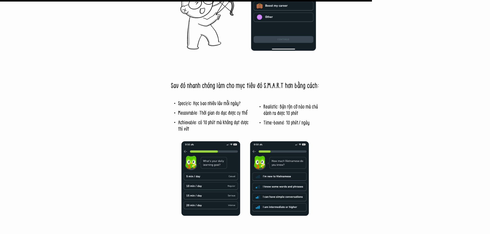
scroll to position [5250, 0]
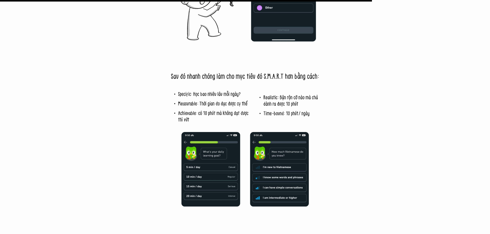
click at [178, 192] on img at bounding box center [245, 135] width 167 height 167
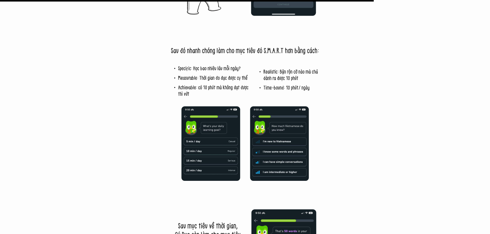
scroll to position [5327, 0]
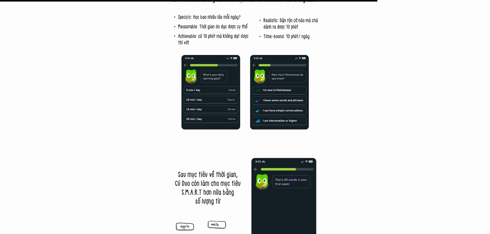
drag, startPoint x: 55, startPoint y: 162, endPoint x: 31, endPoint y: 152, distance: 25.5
drag, startPoint x: 92, startPoint y: 224, endPoint x: 89, endPoint y: 224, distance: 3.1
drag, startPoint x: 89, startPoint y: 224, endPoint x: 83, endPoint y: 227, distance: 6.4
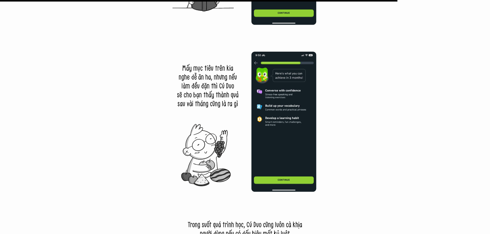
scroll to position [5610, 0]
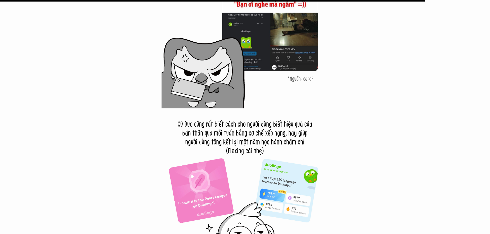
scroll to position [6048, 0]
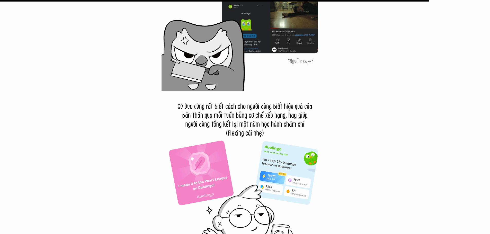
drag, startPoint x: 1, startPoint y: 164, endPoint x: 0, endPoint y: 169, distance: 4.2
click at [235, 155] on img at bounding box center [245, 174] width 167 height 167
drag, startPoint x: 225, startPoint y: 149, endPoint x: 233, endPoint y: 145, distance: 8.8
click at [233, 145] on img at bounding box center [245, 174] width 167 height 167
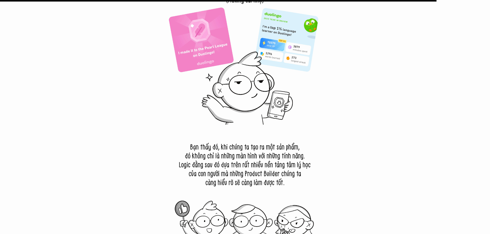
scroll to position [6228, 0]
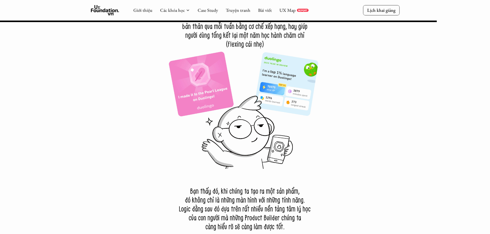
scroll to position [6125, 0]
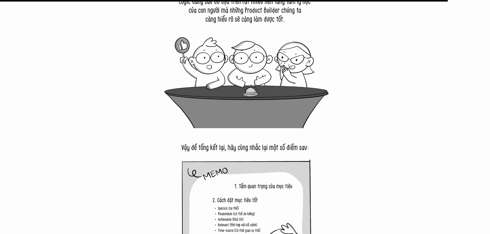
scroll to position [6357, 0]
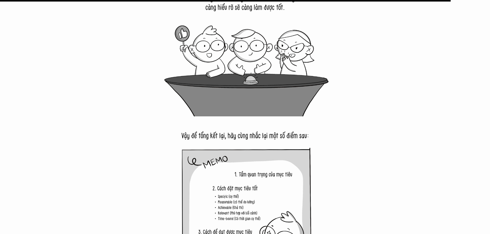
click at [316, 182] on img at bounding box center [245, 200] width 167 height 167
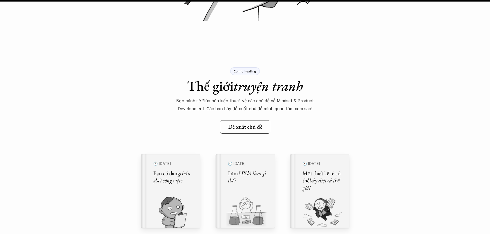
scroll to position [7129, 0]
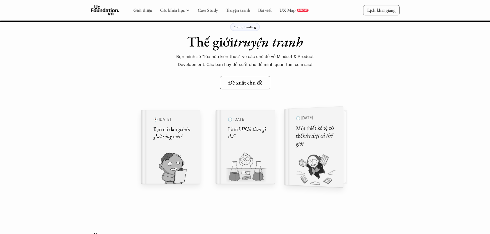
scroll to position [7139, 0]
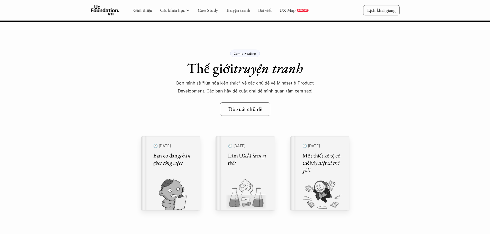
click at [236, 15] on div "Giới thiệu Các khóa học Case Study Truyện tranh Bài viết UX Map REPORT" at bounding box center [220, 10] width 175 height 10
click at [243, 11] on link "Truyện tranh" at bounding box center [238, 10] width 25 height 6
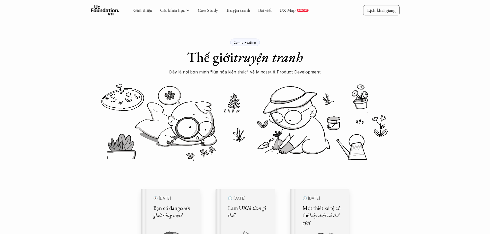
drag, startPoint x: 11, startPoint y: 75, endPoint x: 96, endPoint y: 55, distance: 87.7
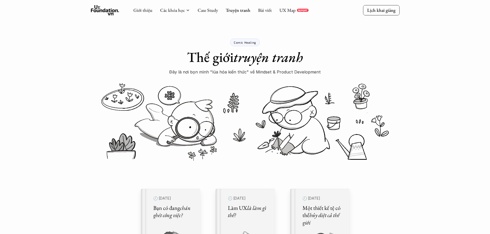
click at [12, 76] on div "Comic Healing Thế giới truyện tranh Đây là nơi bọn mình "lúa hóa kiến thức" về …" at bounding box center [245, 38] width 490 height 76
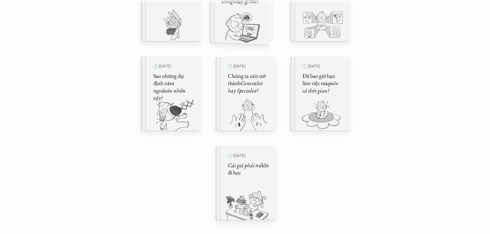
scroll to position [283, 0]
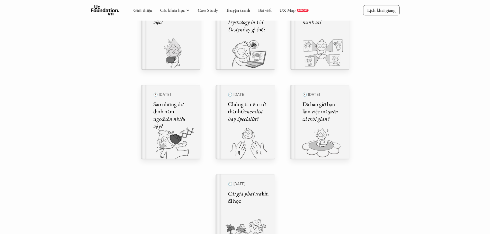
click at [277, 121] on div "🕙 29 thg 9, 2024 Bạn có đang chán ghét công việc? 🕙 27 thg 6, 2024 Làm UX là là…" at bounding box center [245, 77] width 219 height 384
click at [265, 122] on div "🕙 26 thg 11, 2023 Chúng ta nên trở thành Generalist hay Specialist?" at bounding box center [245, 122] width 54 height 78
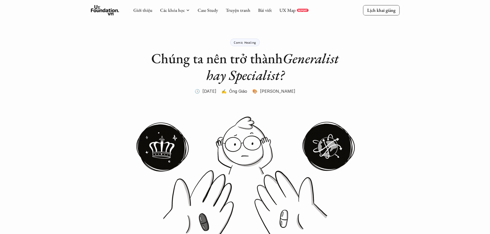
click at [274, 91] on p "🎨 Nhung Phạm" at bounding box center [273, 92] width 43 height 8
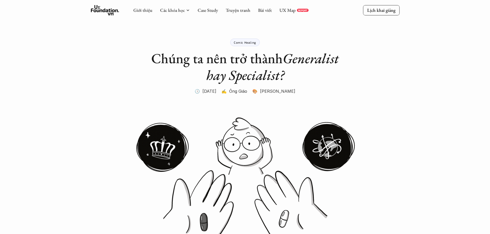
drag, startPoint x: 104, startPoint y: 49, endPoint x: 176, endPoint y: 47, distance: 71.6
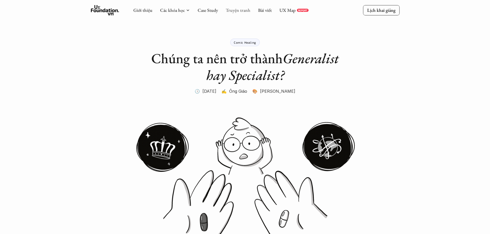
click at [242, 10] on link "Truyện tranh" at bounding box center [238, 10] width 25 height 6
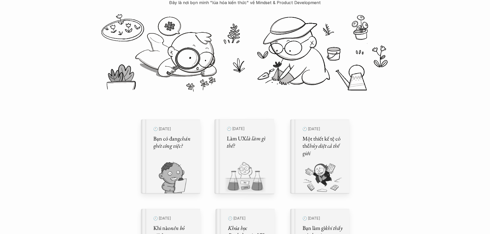
scroll to position [77, 0]
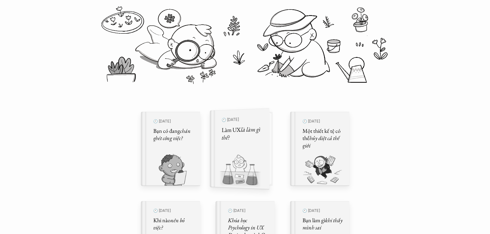
click at [246, 137] on h5 "Làm UX là làm gì thế?" at bounding box center [242, 134] width 41 height 16
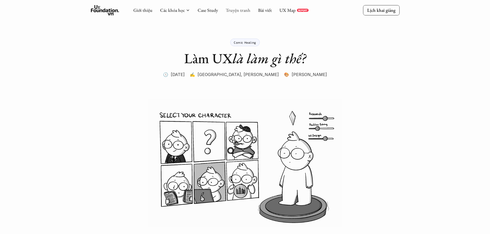
click at [245, 8] on link "Truyện tranh" at bounding box center [238, 10] width 25 height 6
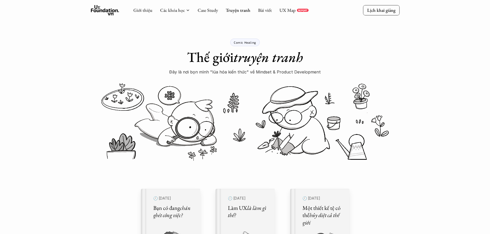
click at [0, 58] on div "Comic Healing Thế giới truyện tranh Đây là nơi bọn mình "lúa hóa kiến thức" về …" at bounding box center [245, 38] width 490 height 76
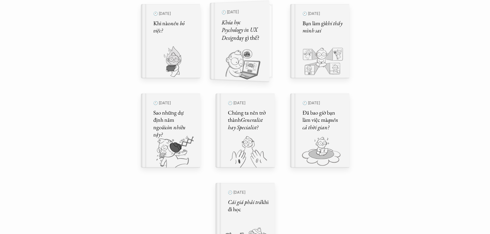
scroll to position [283, 0]
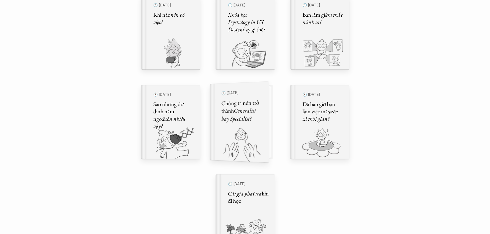
click at [256, 102] on h5 "Chúng ta nên trở thành Generalist hay Specialist?" at bounding box center [241, 111] width 41 height 24
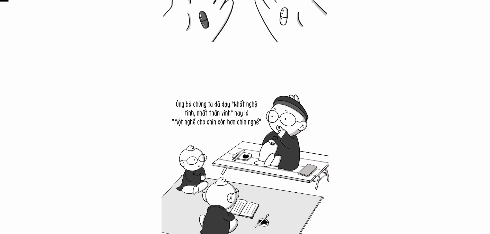
scroll to position [206, 0]
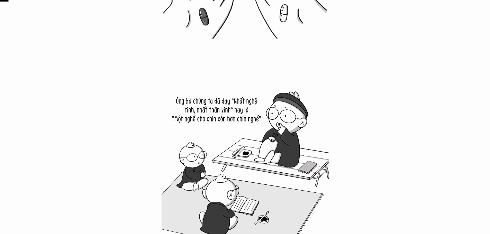
click at [256, 110] on img at bounding box center [245, 161] width 167 height 167
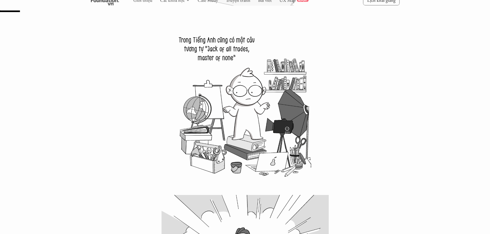
scroll to position [438, 0]
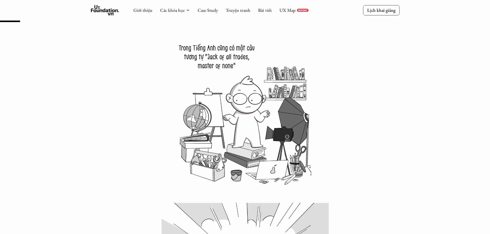
drag, startPoint x: 67, startPoint y: 49, endPoint x: 88, endPoint y: 67, distance: 27.2
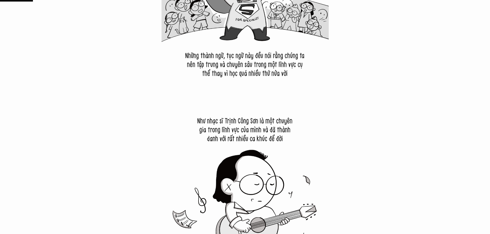
scroll to position [721, 0]
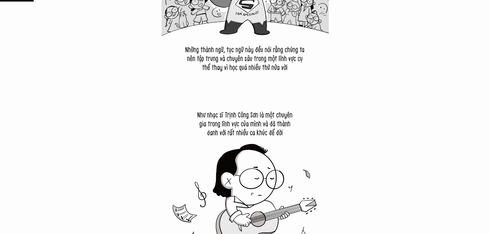
click at [214, 81] on img at bounding box center [245, 3] width 167 height 167
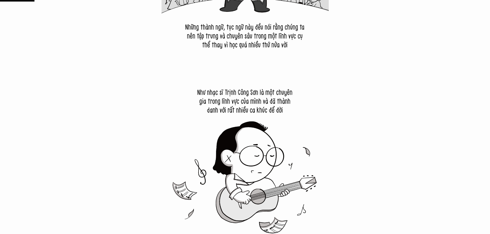
scroll to position [798, 0]
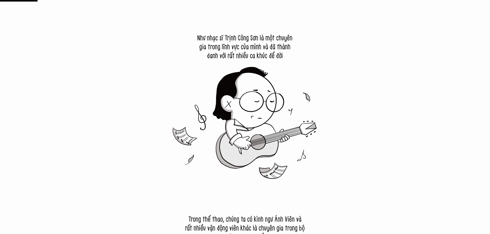
click at [189, 134] on img at bounding box center [245, 105] width 167 height 167
drag, startPoint x: 230, startPoint y: 88, endPoint x: 227, endPoint y: 100, distance: 12.1
click at [227, 100] on img at bounding box center [245, 105] width 167 height 167
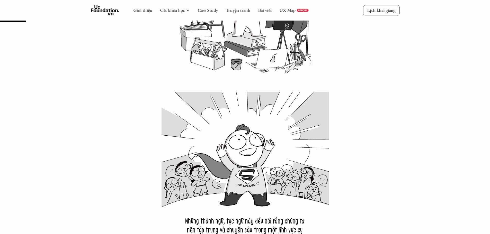
scroll to position [540, 0]
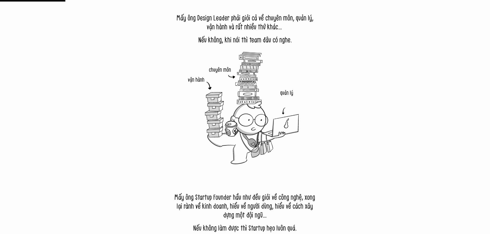
scroll to position [1364, 0]
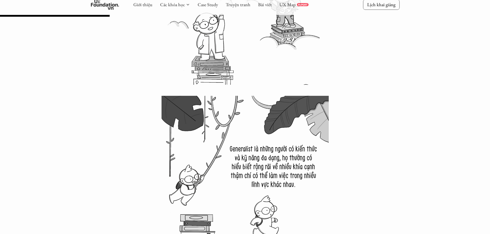
scroll to position [2265, 0]
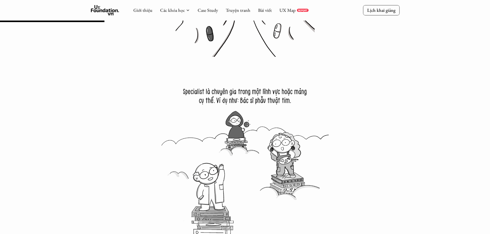
scroll to position [2162, 0]
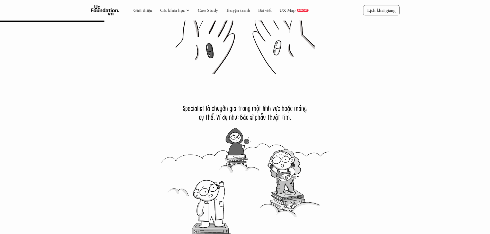
drag, startPoint x: 96, startPoint y: 133, endPoint x: 100, endPoint y: 132, distance: 3.4
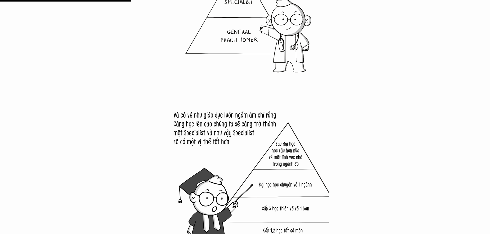
scroll to position [2702, 0]
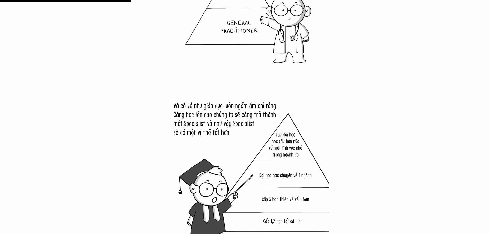
click at [186, 142] on img at bounding box center [245, 163] width 167 height 167
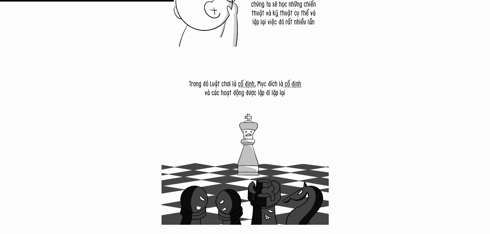
scroll to position [3654, 0]
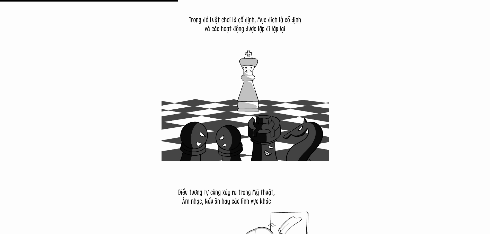
scroll to position [3732, 0]
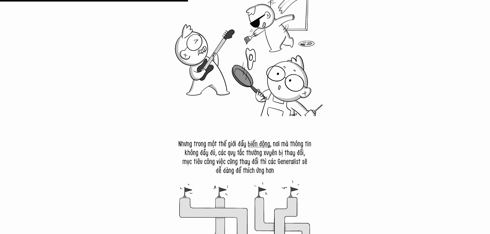
scroll to position [3912, 0]
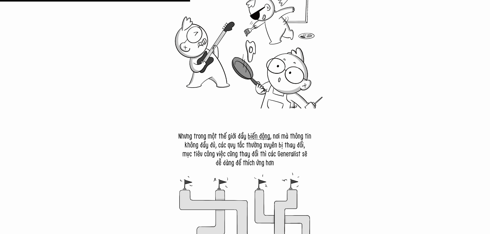
click at [261, 139] on img at bounding box center [245, 203] width 167 height 167
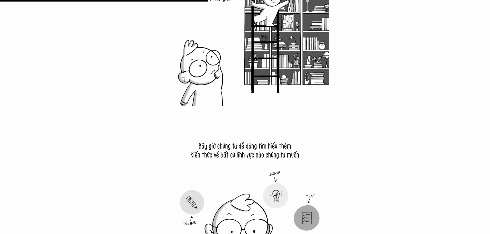
scroll to position [4272, 0]
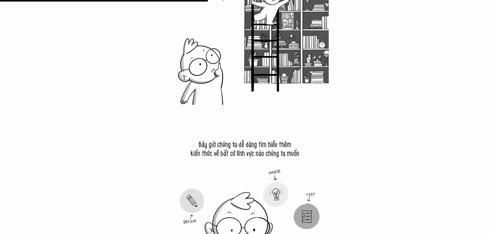
click at [233, 167] on img at bounding box center [245, 199] width 167 height 167
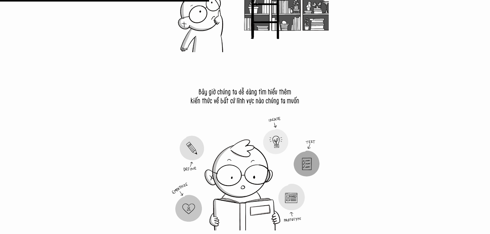
scroll to position [4349, 0]
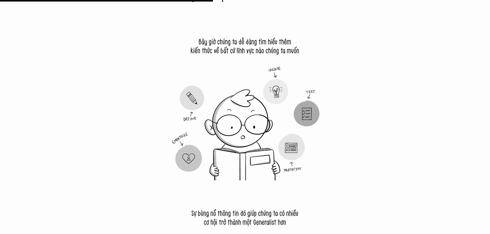
drag, startPoint x: 1, startPoint y: 32, endPoint x: 7, endPoint y: 32, distance: 6.7
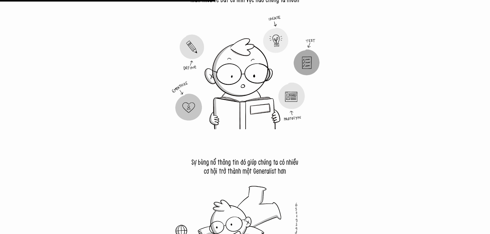
scroll to position [4427, 0]
click at [228, 71] on img at bounding box center [245, 45] width 167 height 167
drag, startPoint x: 56, startPoint y: 43, endPoint x: 60, endPoint y: 56, distance: 14.0
drag, startPoint x: 69, startPoint y: 121, endPoint x: 0, endPoint y: 90, distance: 76.1
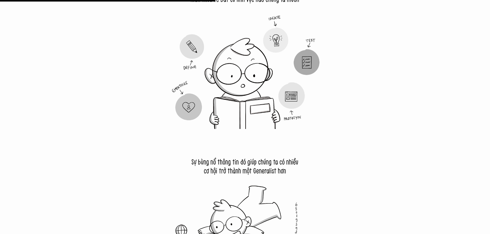
drag, startPoint x: 8, startPoint y: 22, endPoint x: 0, endPoint y: 16, distance: 10.3
drag, startPoint x: 0, startPoint y: 1, endPoint x: 59, endPoint y: 142, distance: 153.0
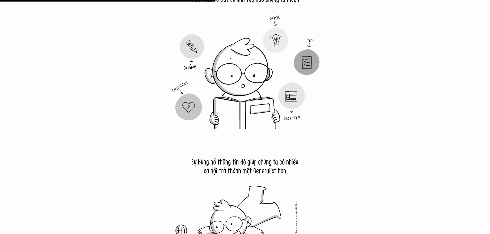
drag, startPoint x: 6, startPoint y: 90, endPoint x: 7, endPoint y: 93, distance: 3.0
